Goal: Transaction & Acquisition: Register for event/course

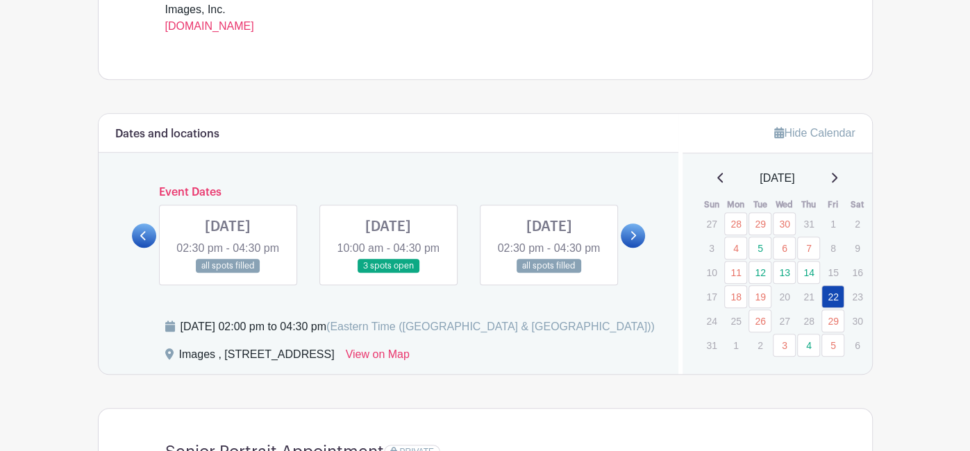
click at [637, 240] on link at bounding box center [633, 236] width 24 height 24
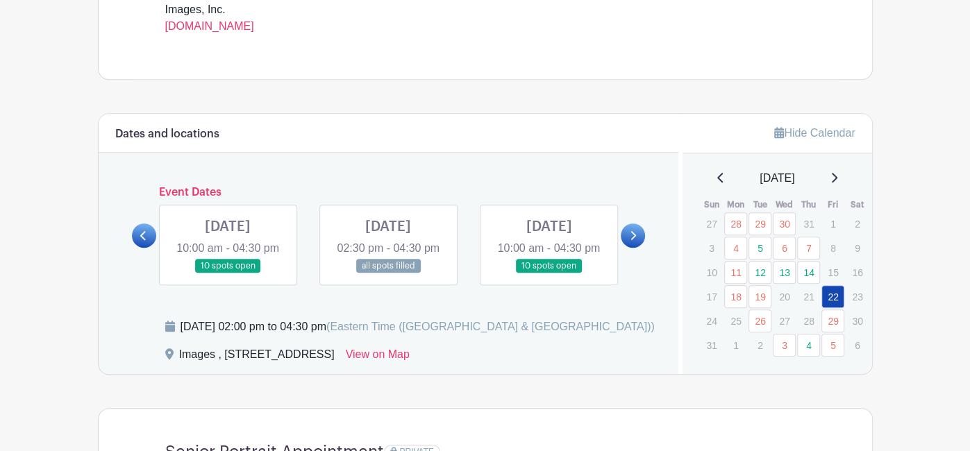
click at [144, 241] on icon at bounding box center [143, 236] width 6 height 10
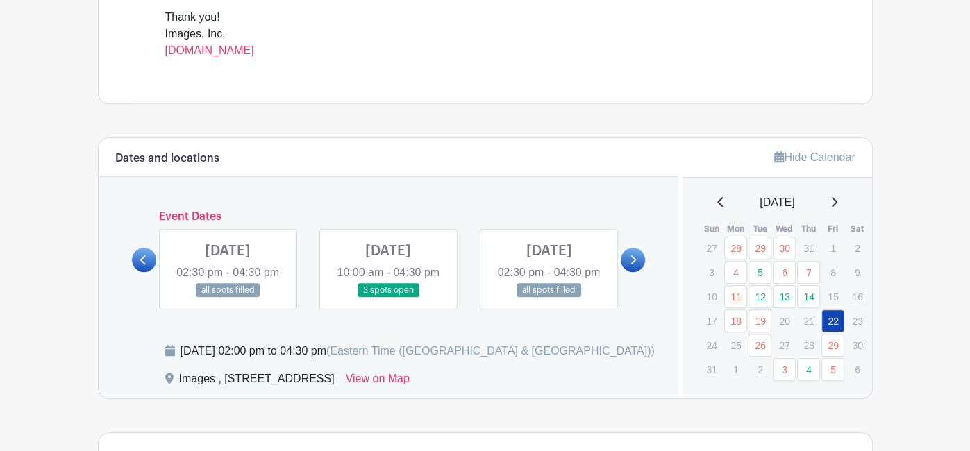
scroll to position [610, 0]
click at [388, 299] on link at bounding box center [388, 299] width 0 height 0
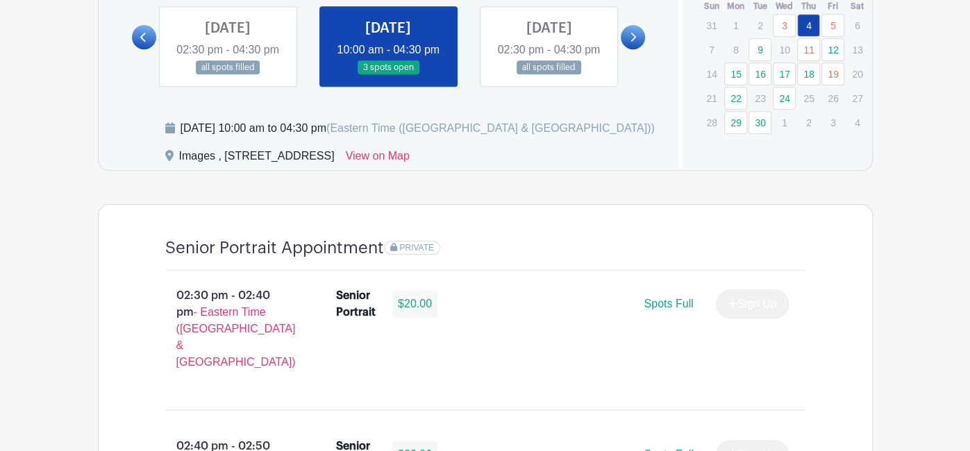
scroll to position [837, 0]
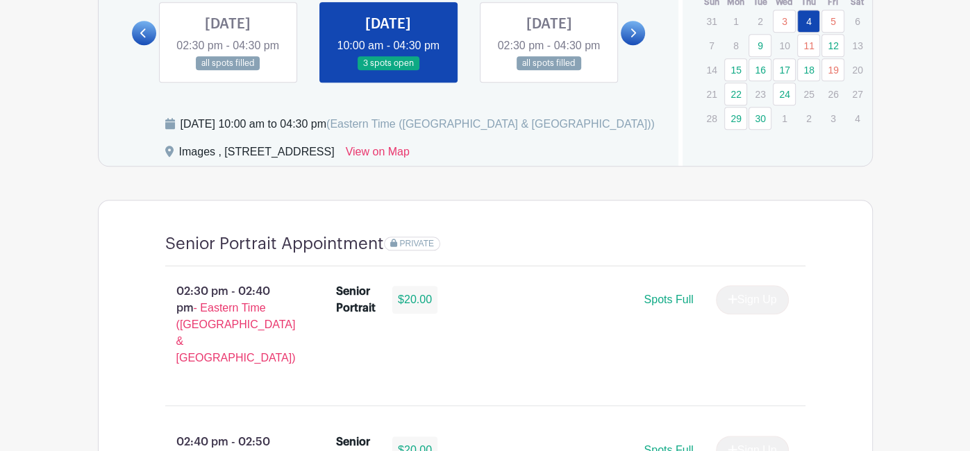
click at [388, 71] on link at bounding box center [388, 71] width 0 height 0
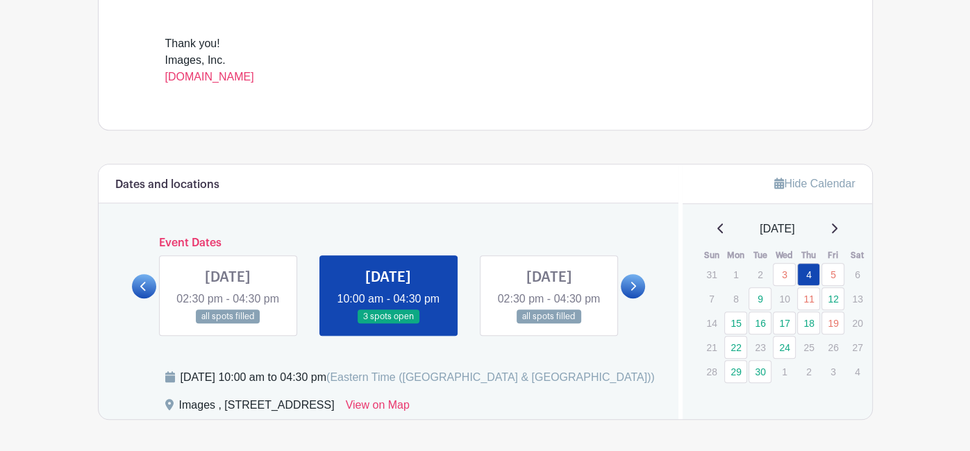
scroll to position [585, 0]
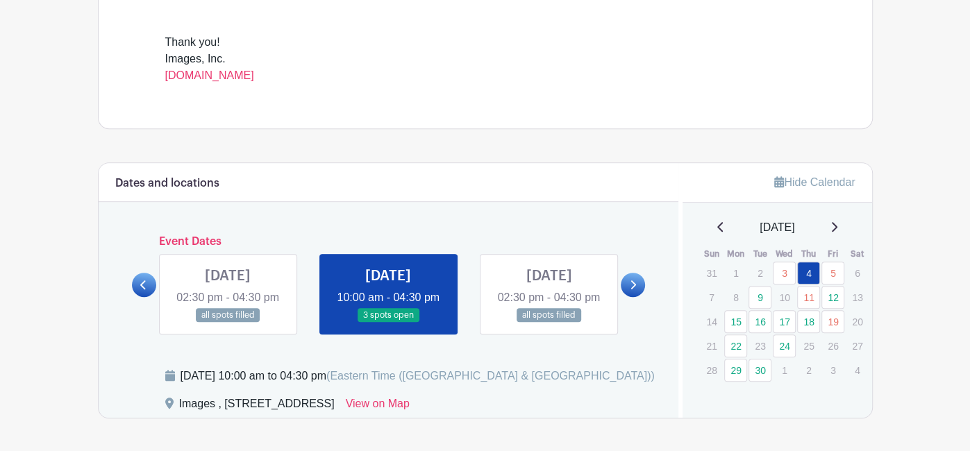
click at [625, 297] on link at bounding box center [633, 285] width 24 height 24
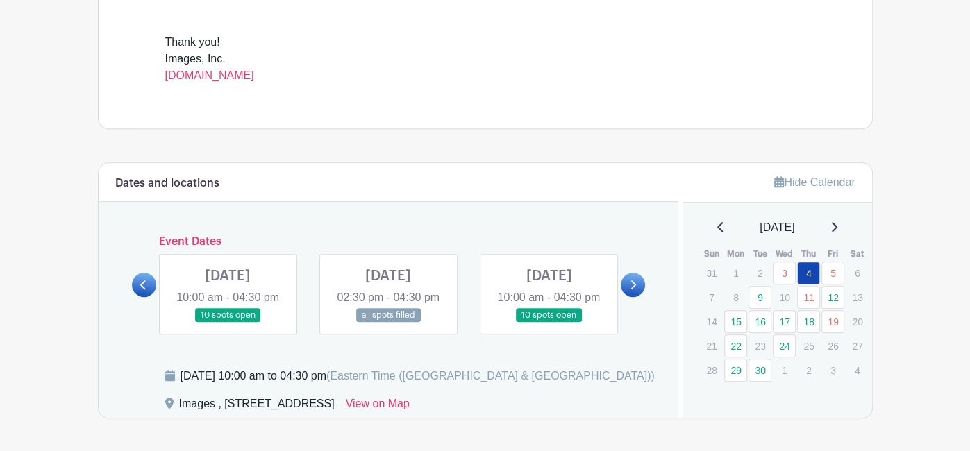
click at [228, 323] on link at bounding box center [228, 323] width 0 height 0
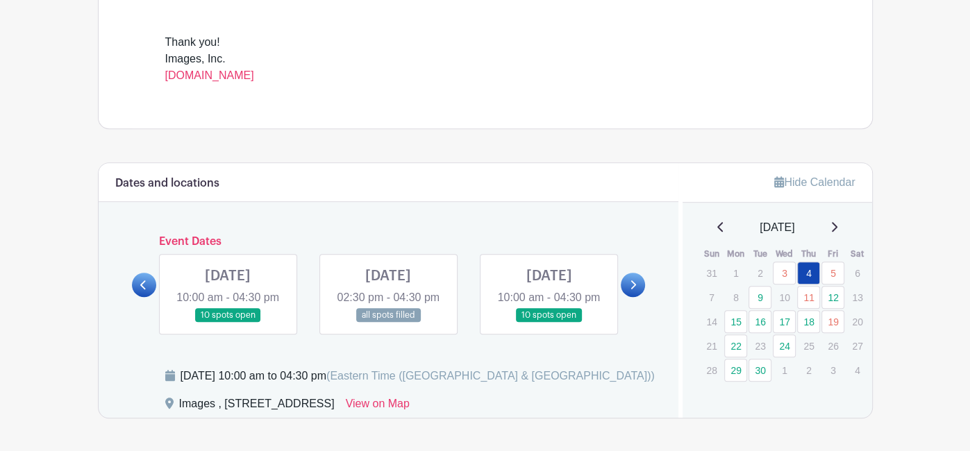
click at [228, 323] on link at bounding box center [228, 323] width 0 height 0
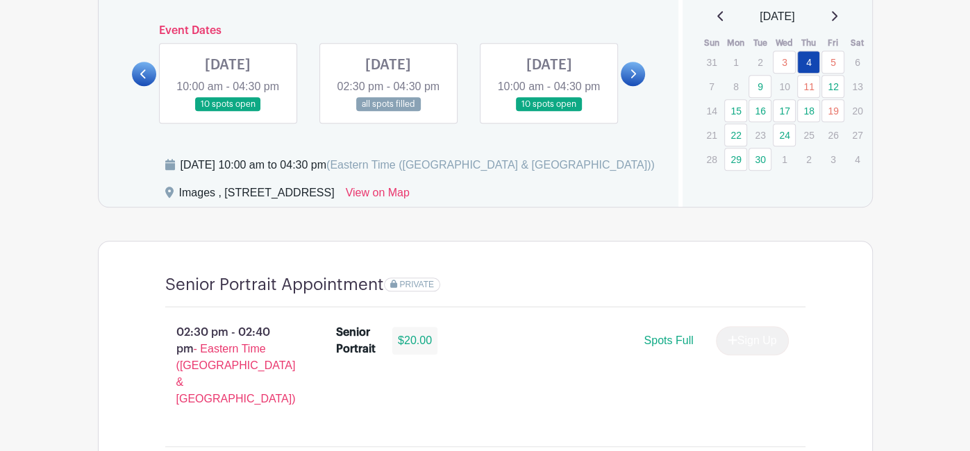
scroll to position [798, 0]
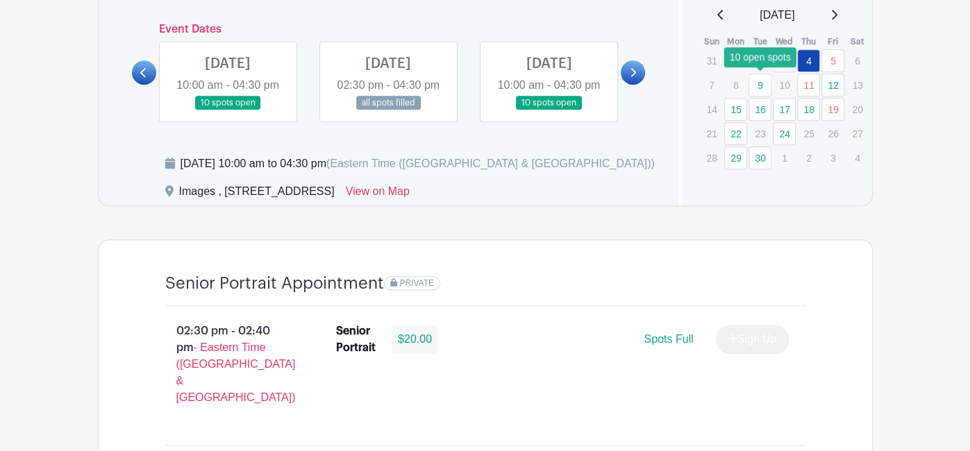
click at [758, 77] on link "9" at bounding box center [760, 85] width 23 height 23
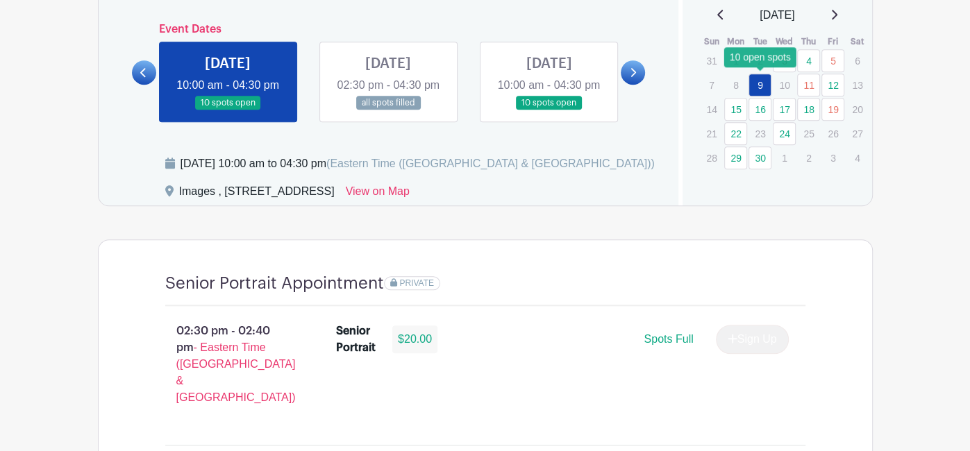
click at [758, 77] on link "9" at bounding box center [760, 85] width 23 height 23
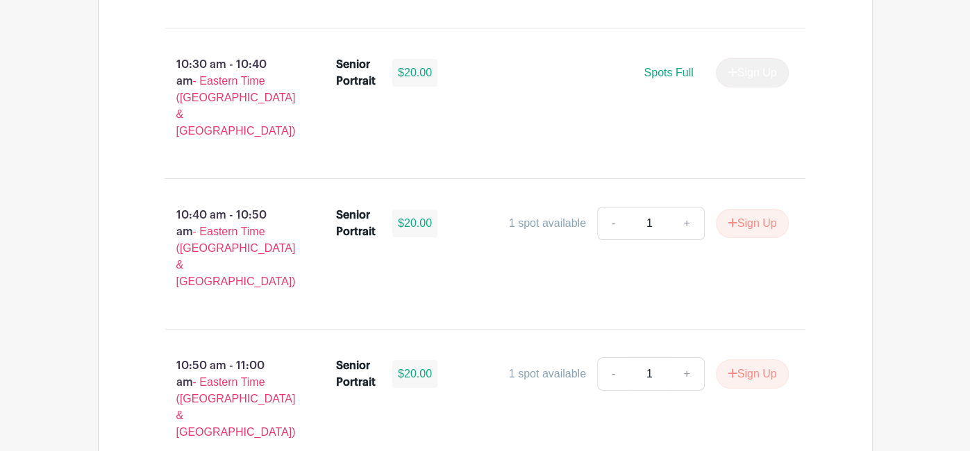
scroll to position [3422, 0]
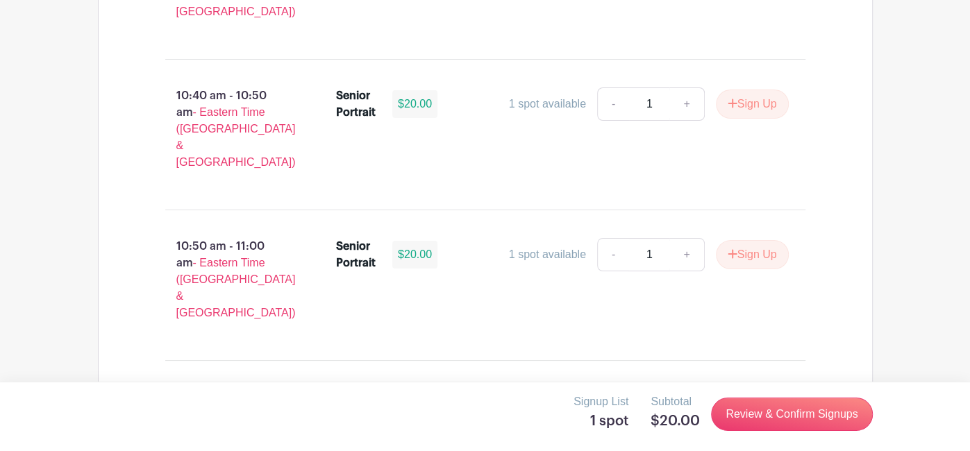
scroll to position [3545, 0]
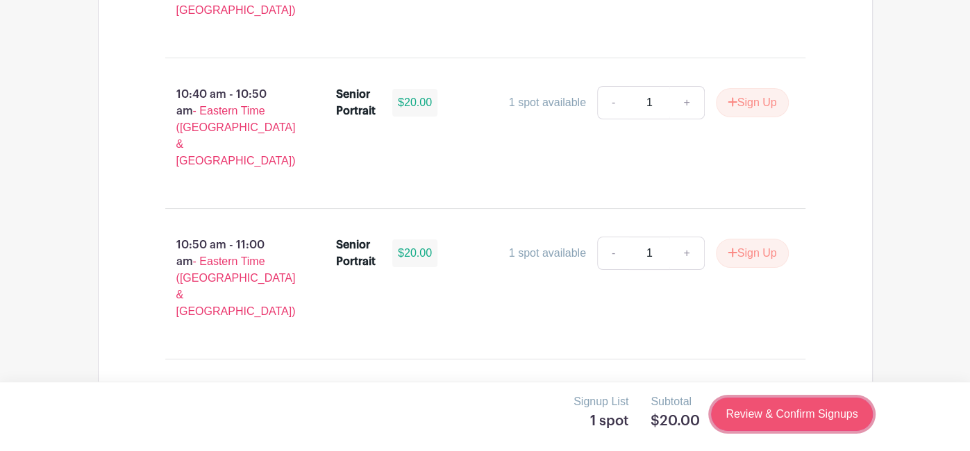
click at [768, 408] on link "Review & Confirm Signups" at bounding box center [791, 414] width 161 height 33
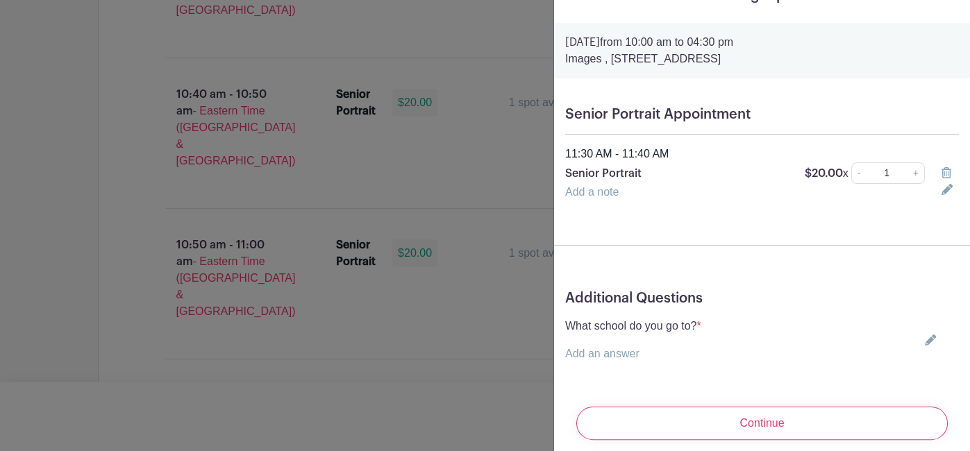
scroll to position [27, 0]
click at [684, 369] on div "Additional Questions What school do you go to? * Add an answer Choose your answ…" at bounding box center [762, 331] width 416 height 106
click at [650, 354] on p "Add an answer" at bounding box center [633, 352] width 136 height 17
click at [928, 342] on icon at bounding box center [930, 338] width 11 height 11
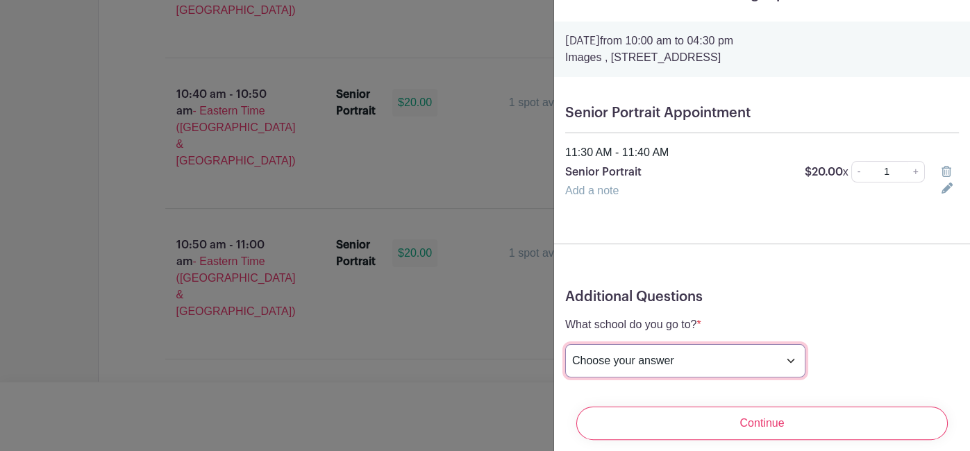
click at [656, 356] on select "Choose your answer [GEOGRAPHIC_DATA] High [PERSON_NAME] High [PERSON_NAME] High…" at bounding box center [685, 360] width 240 height 33
select select "3943"
click at [565, 344] on select "Choose your answer [GEOGRAPHIC_DATA] High [PERSON_NAME] High [PERSON_NAME] High…" at bounding box center [685, 360] width 240 height 33
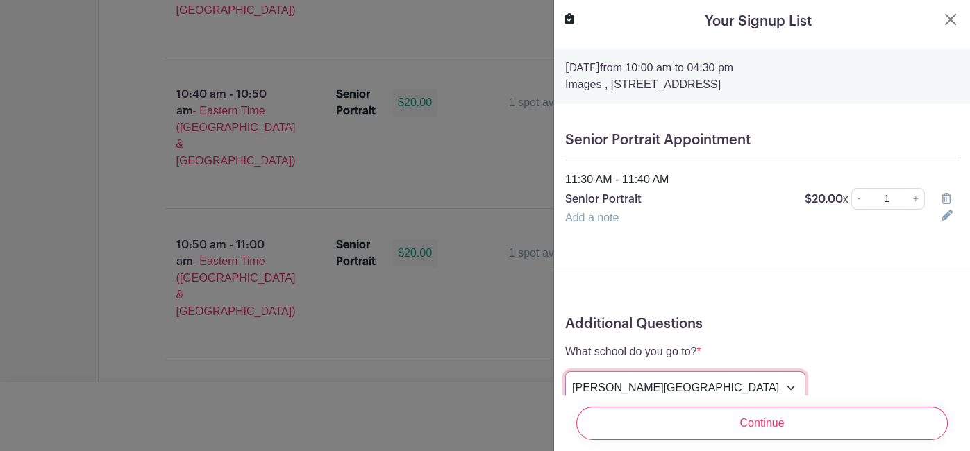
scroll to position [53, 0]
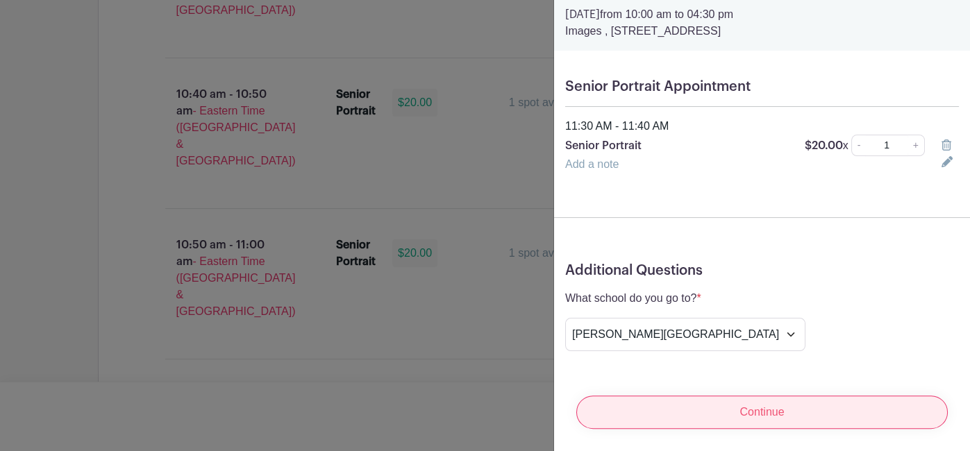
click at [724, 408] on input "Continue" at bounding box center [762, 412] width 372 height 33
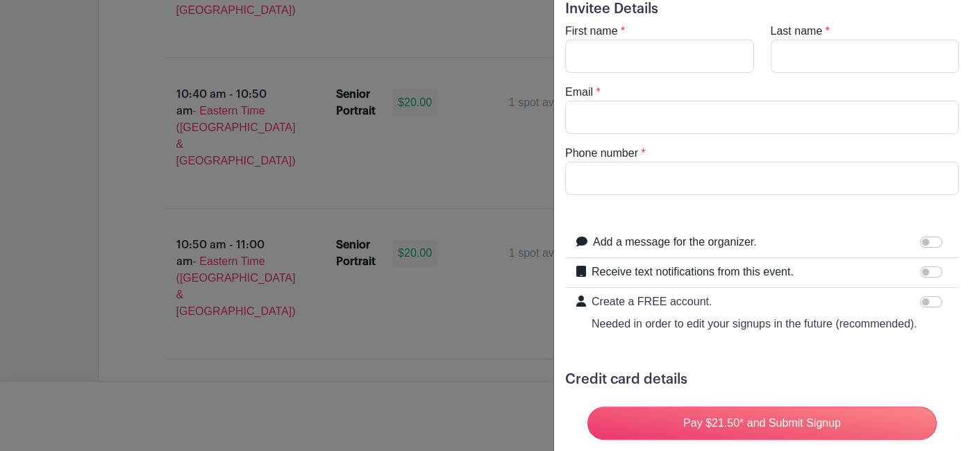
scroll to position [0, 0]
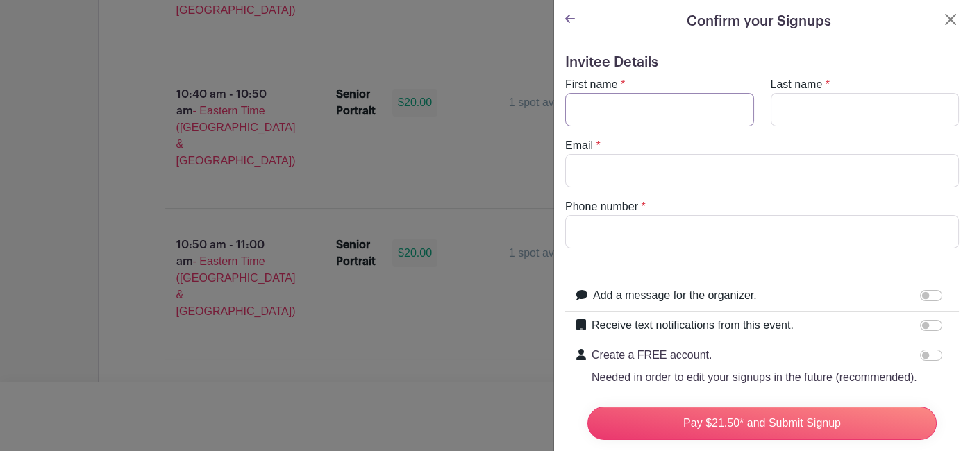
click at [677, 111] on input "First name" at bounding box center [659, 109] width 189 height 33
type input "[PERSON_NAME]"
click at [897, 110] on input "Last name" at bounding box center [865, 109] width 189 height 33
type input "[PERSON_NAME]"
click at [811, 160] on input "Email" at bounding box center [762, 170] width 394 height 33
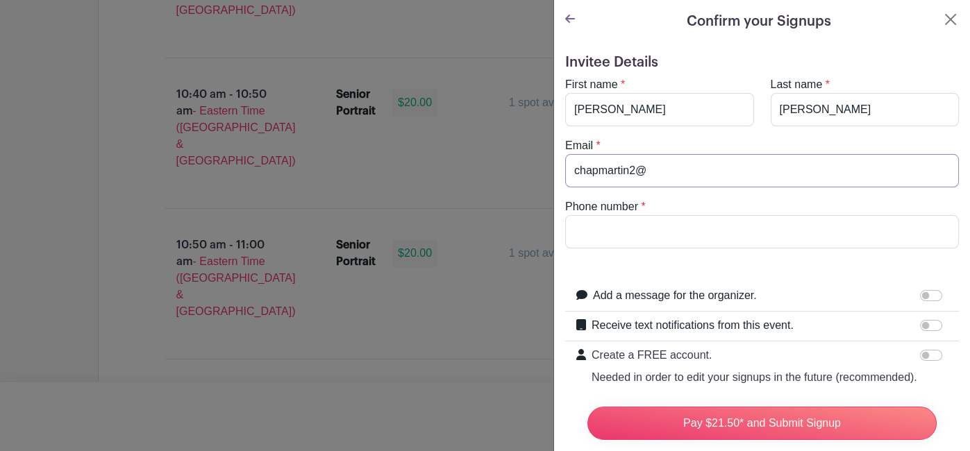
type input "chapmartin2@"
click at [662, 100] on input "[PERSON_NAME]" at bounding box center [659, 109] width 189 height 33
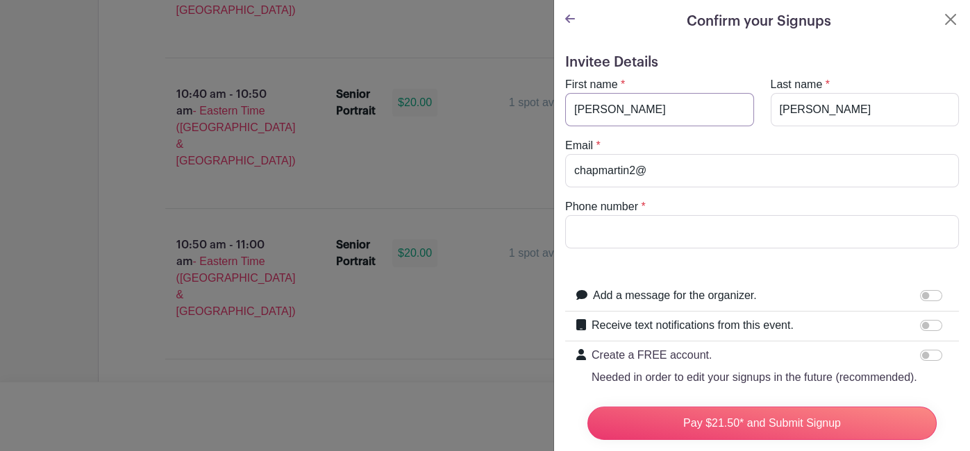
type input "[PERSON_NAME]"
click at [671, 176] on input "chapmartin2@" at bounding box center [762, 170] width 394 height 33
type input "[EMAIL_ADDRESS][DOMAIN_NAME]"
click at [642, 228] on input "Phone number" at bounding box center [762, 231] width 394 height 33
type input "8646966185"
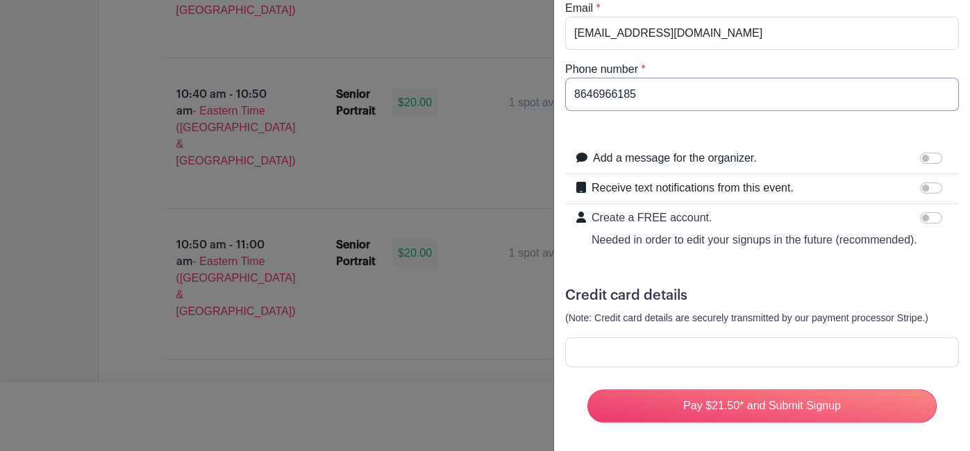
scroll to position [140, 0]
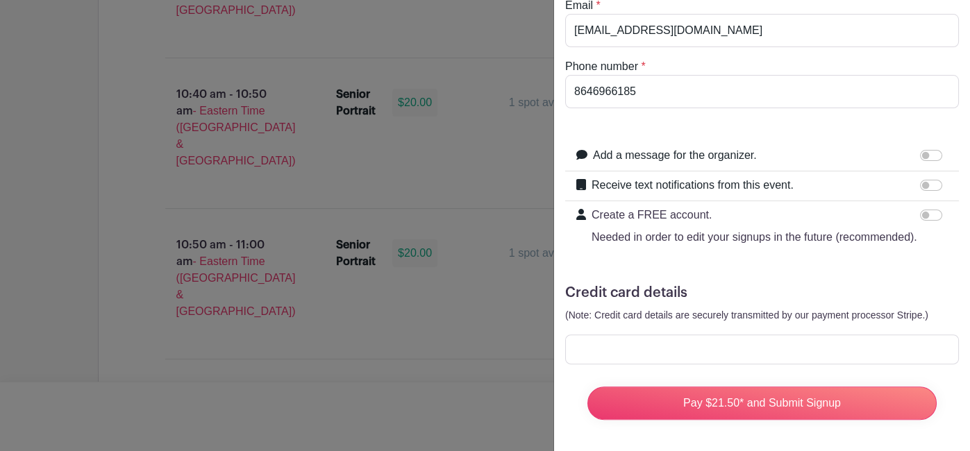
click at [693, 361] on div at bounding box center [762, 350] width 394 height 30
click at [692, 355] on div at bounding box center [762, 350] width 394 height 30
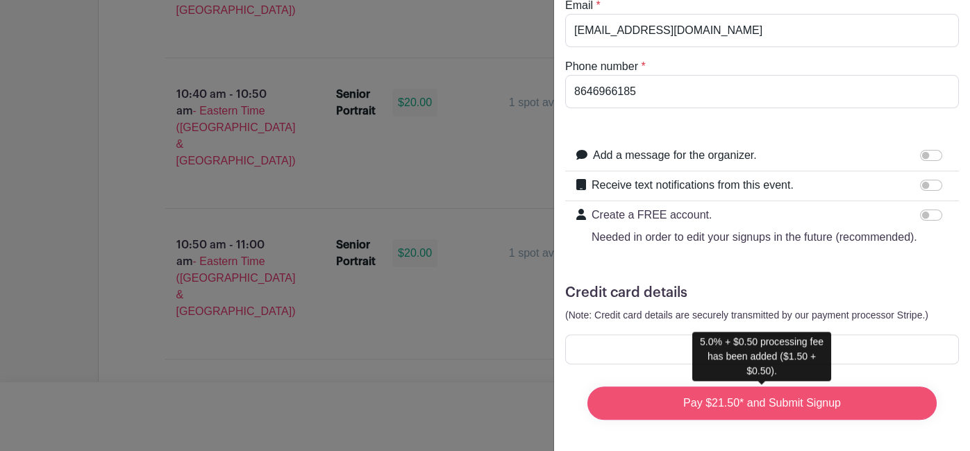
click at [839, 400] on input "Pay $21.50* and Submit Signup" at bounding box center [761, 403] width 349 height 33
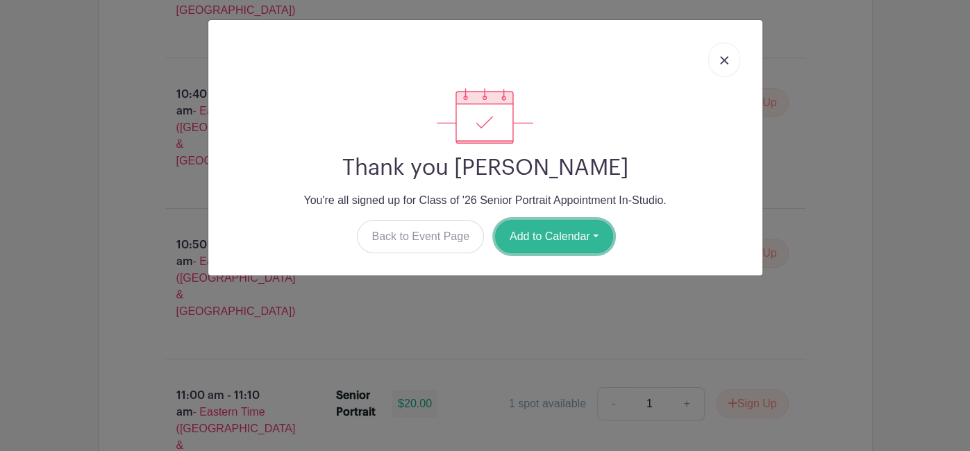
click at [556, 240] on button "Add to Calendar" at bounding box center [554, 236] width 118 height 33
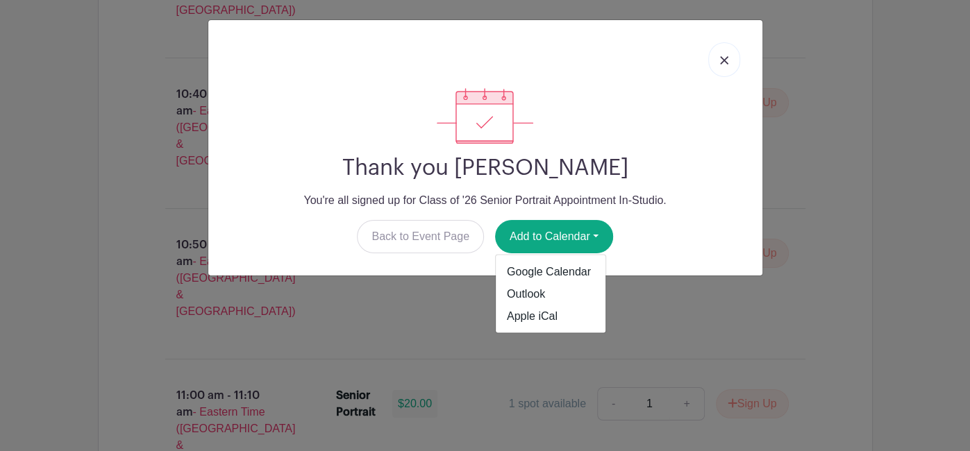
click at [731, 52] on link at bounding box center [724, 59] width 32 height 35
